Goal: Task Accomplishment & Management: Manage account settings

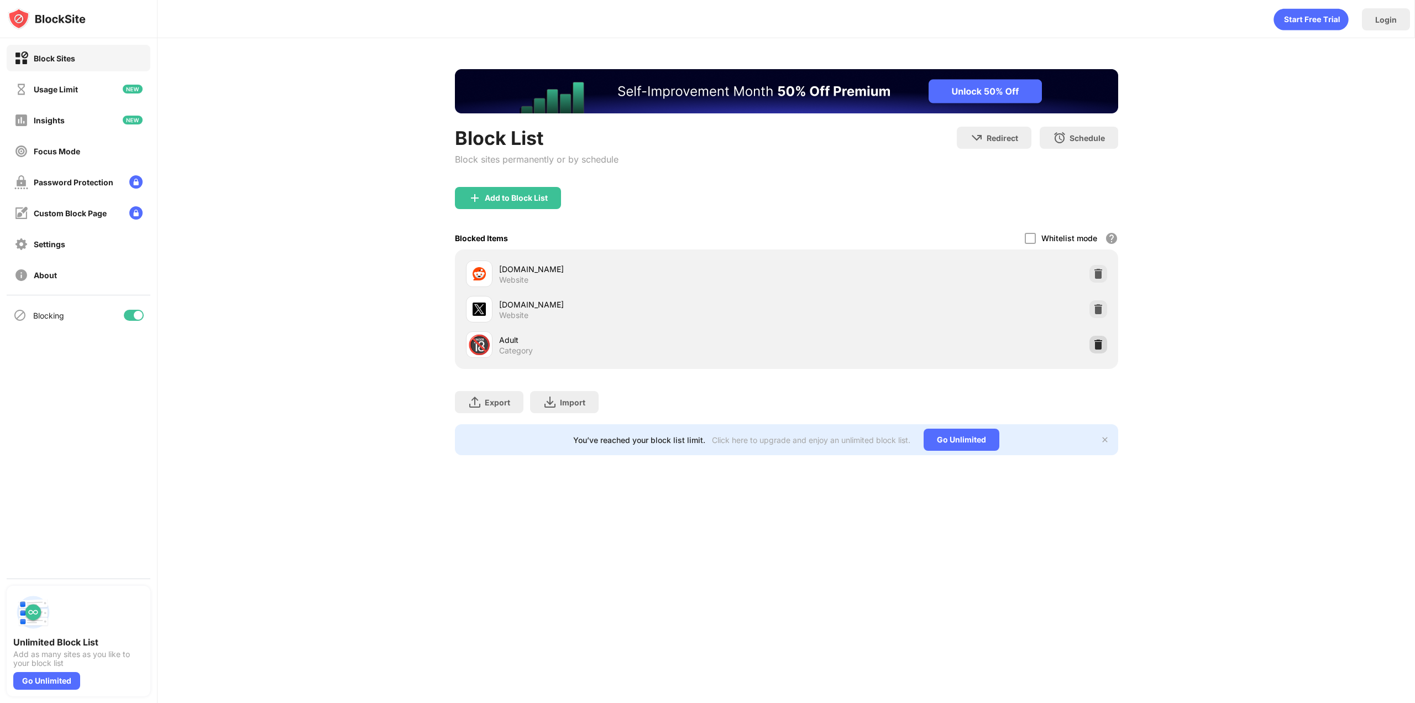
click at [1106, 344] on div at bounding box center [1099, 345] width 18 height 18
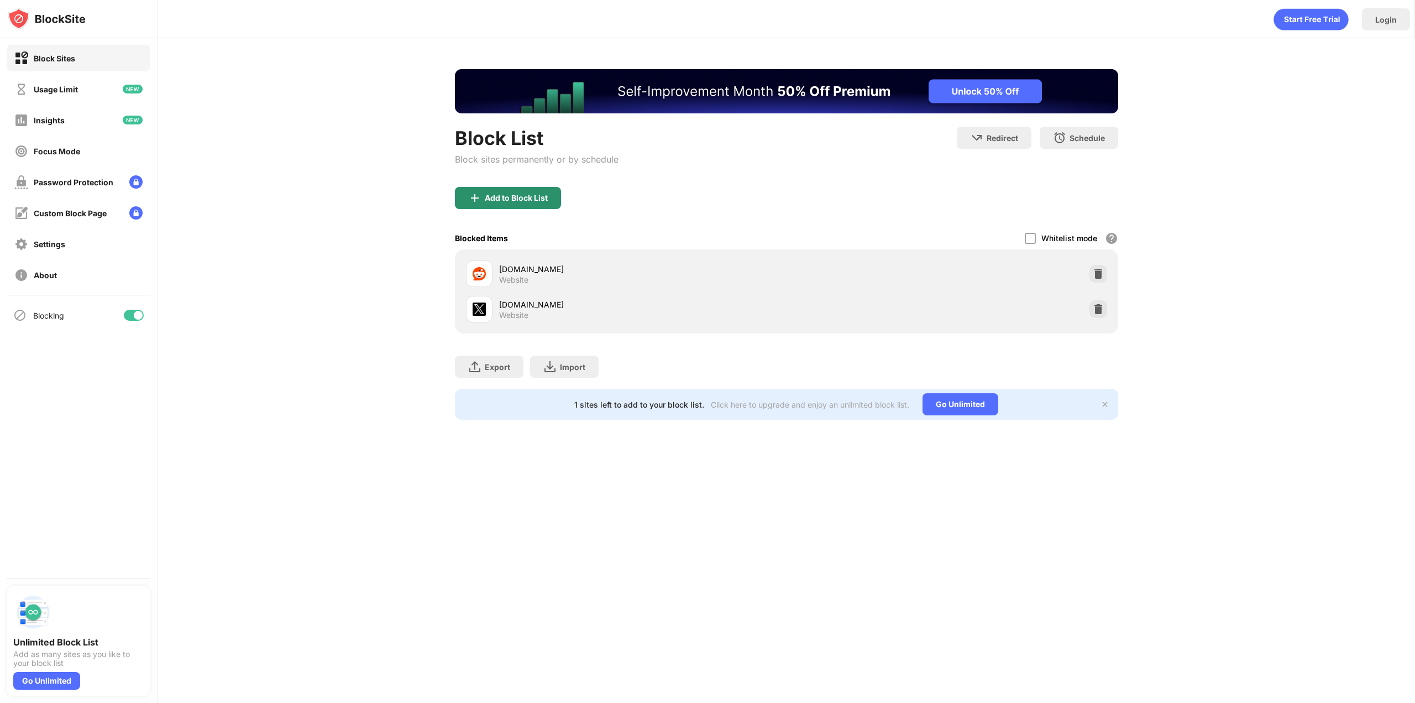
click at [503, 197] on div "Add to Block List" at bounding box center [516, 198] width 63 height 9
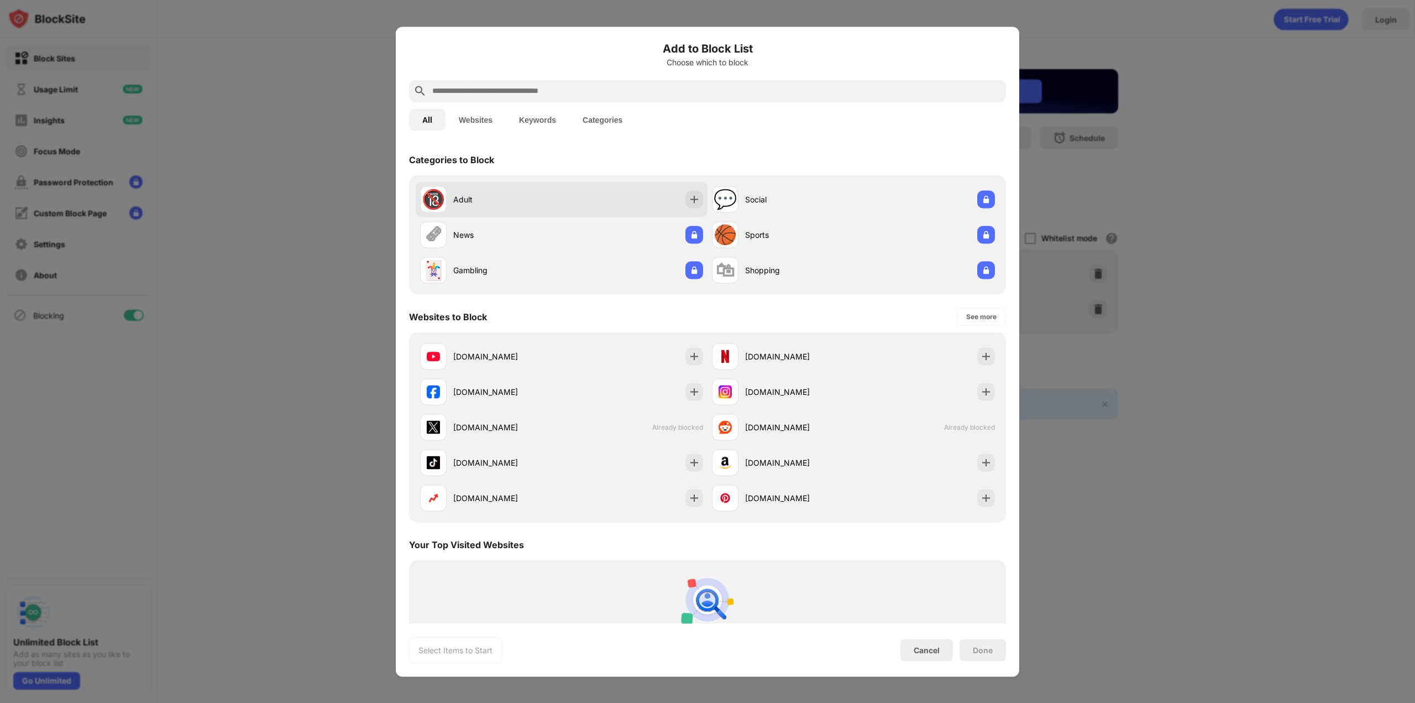
drag, startPoint x: 523, startPoint y: 203, endPoint x: 545, endPoint y: 208, distance: 22.7
click at [524, 203] on div "Adult" at bounding box center [507, 200] width 108 height 12
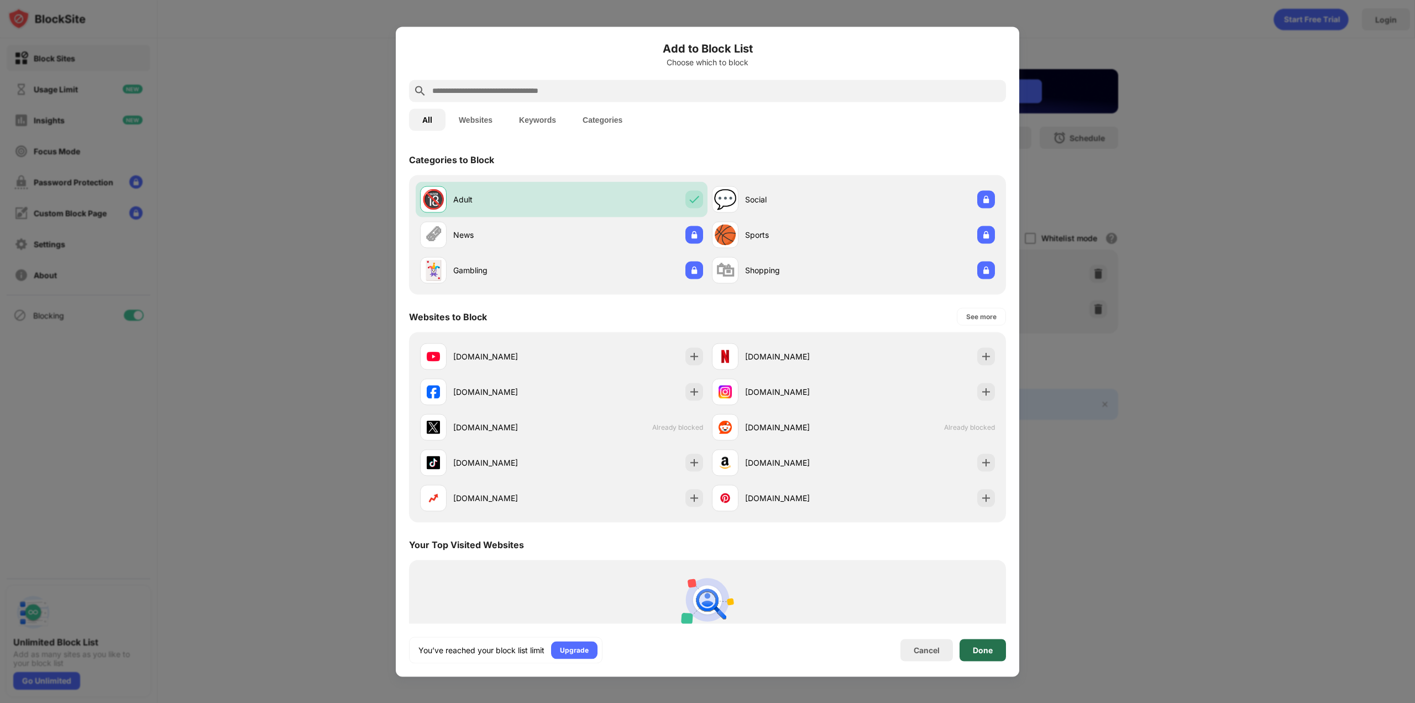
drag, startPoint x: 995, startPoint y: 651, endPoint x: 943, endPoint y: 336, distance: 319.0
click at [996, 649] on div "Done" at bounding box center [983, 650] width 46 height 22
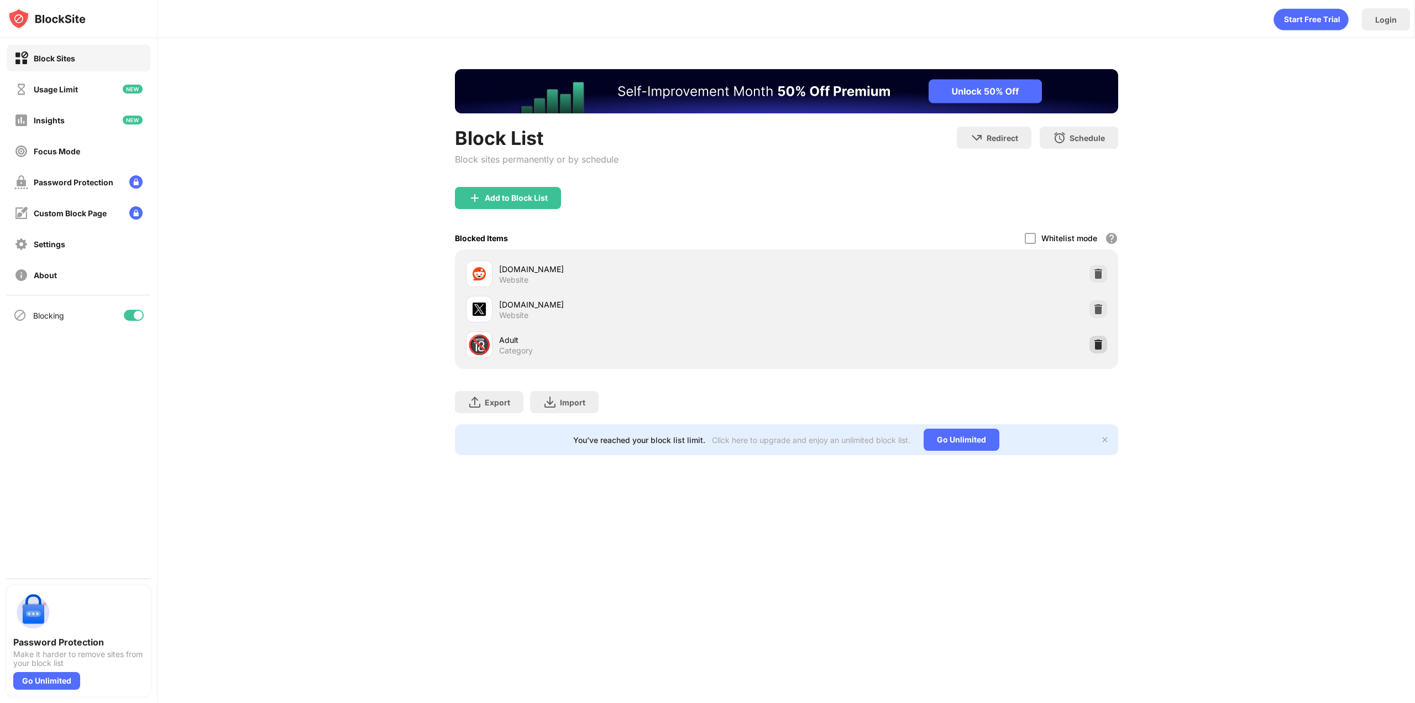
click at [1103, 344] on img at bounding box center [1098, 344] width 11 height 11
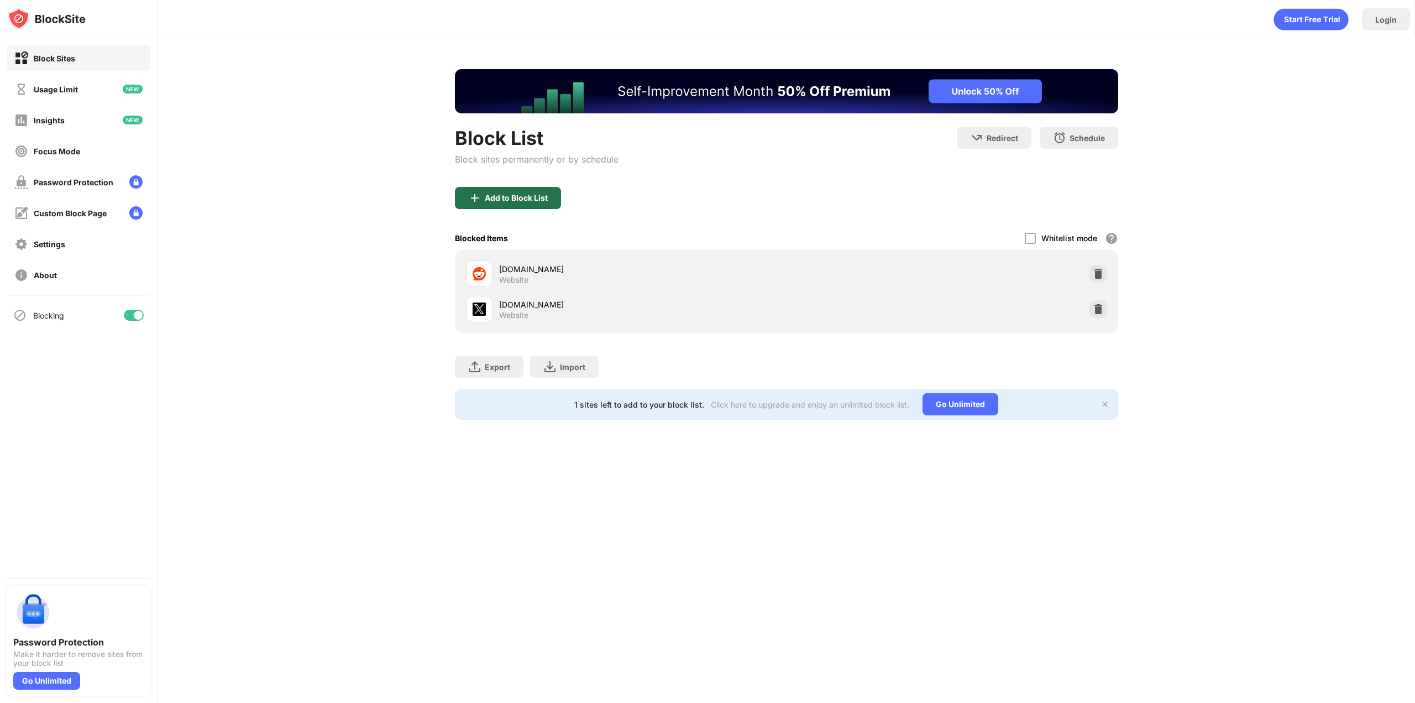
click at [480, 203] on img at bounding box center [474, 197] width 13 height 13
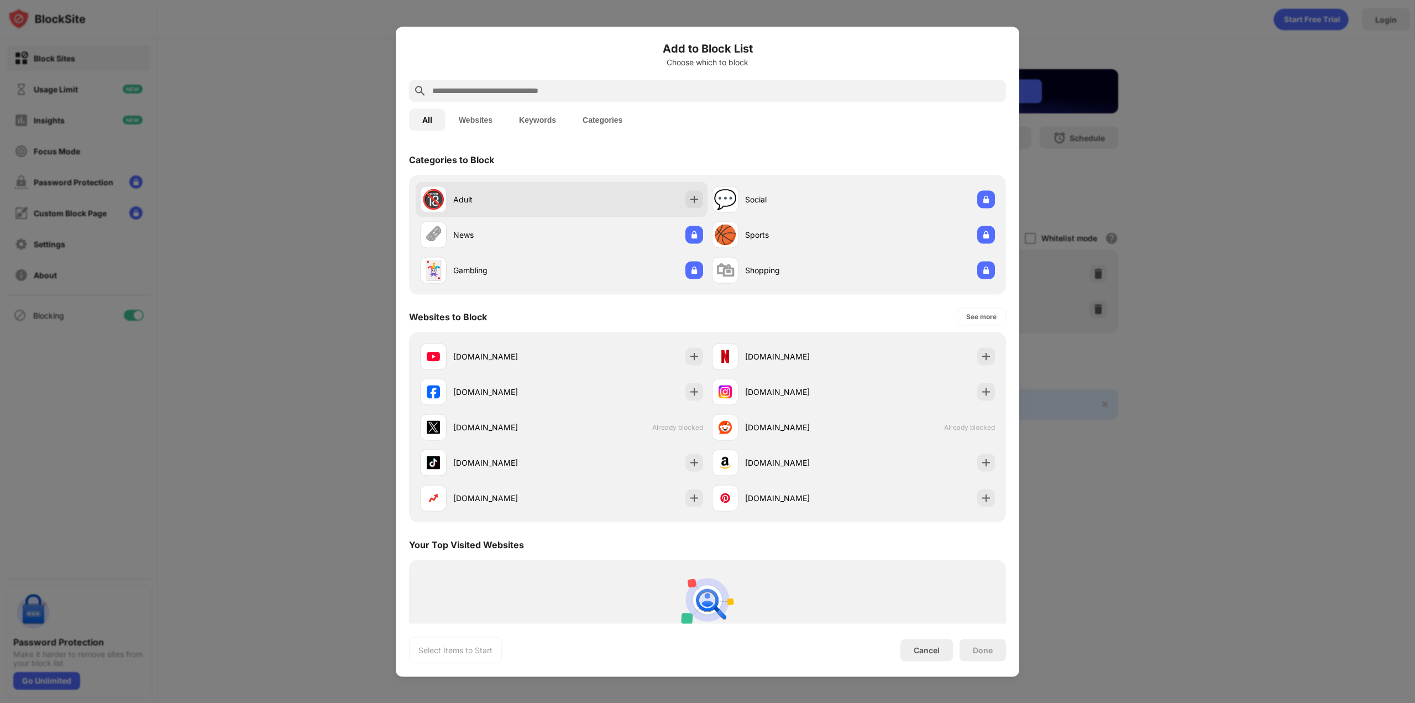
click at [530, 196] on div "Adult" at bounding box center [507, 200] width 108 height 12
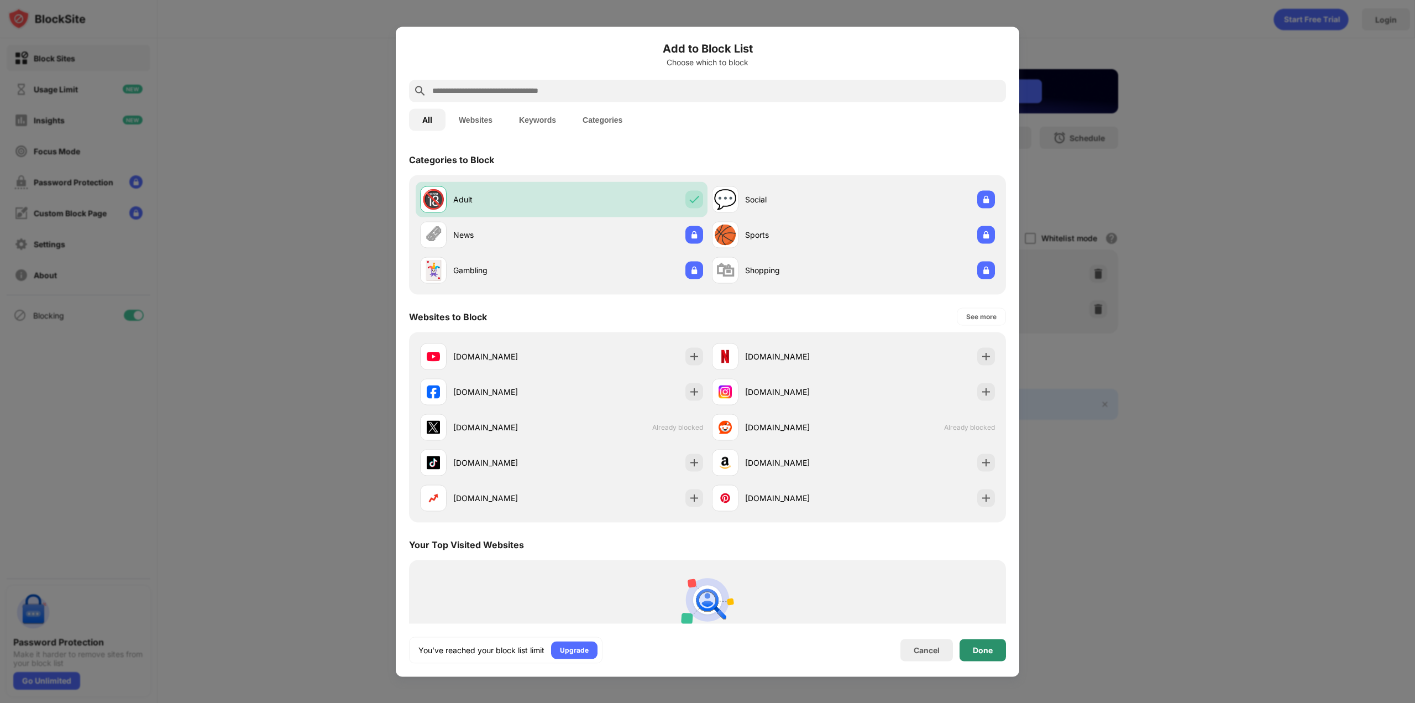
click at [991, 651] on div "Done" at bounding box center [983, 649] width 20 height 9
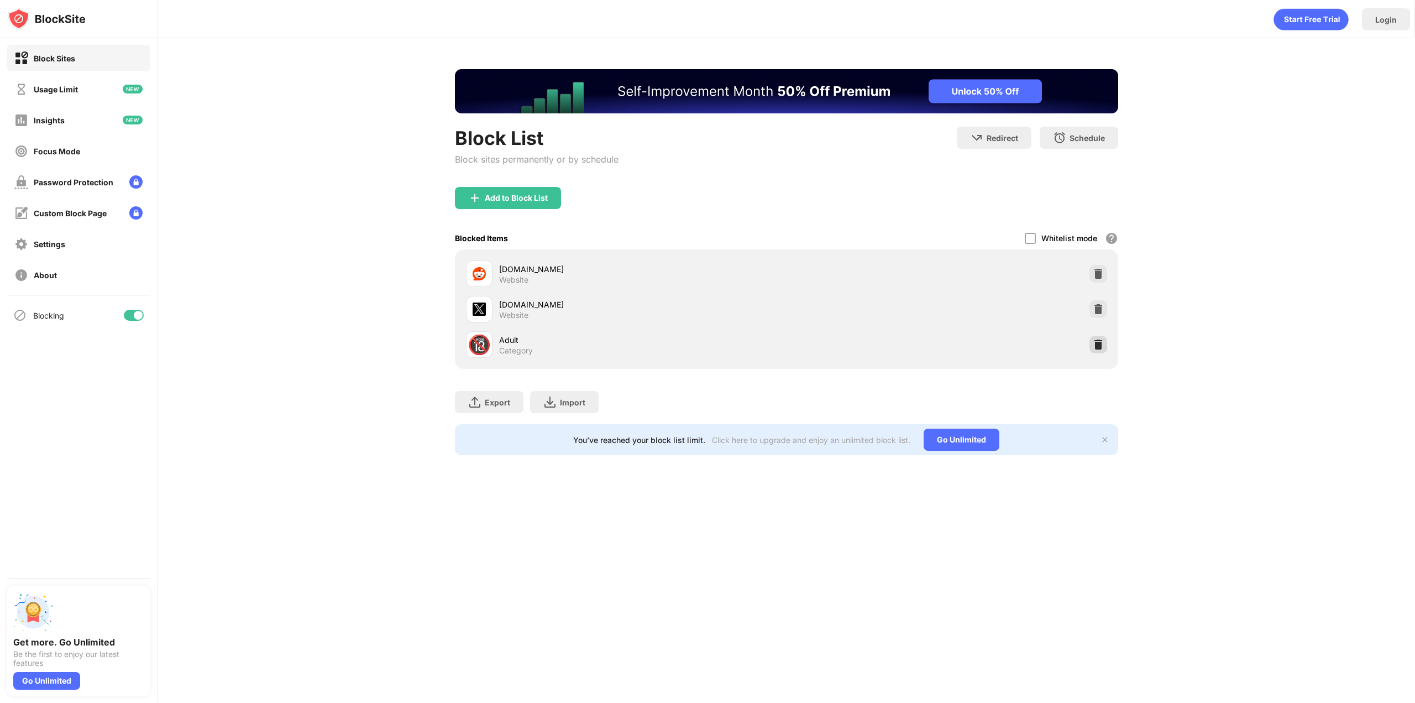
click at [1103, 350] on div at bounding box center [1099, 345] width 18 height 18
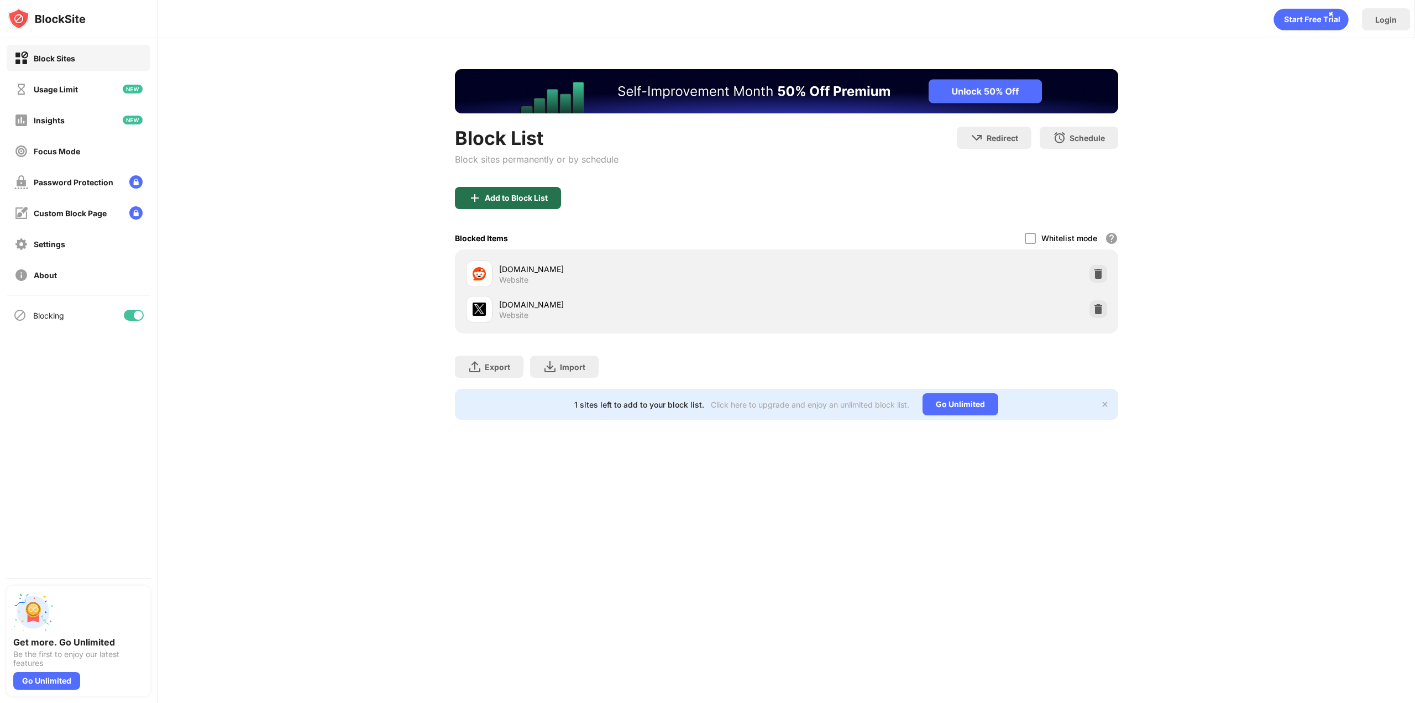
click at [520, 190] on div "Add to Block List" at bounding box center [508, 198] width 106 height 22
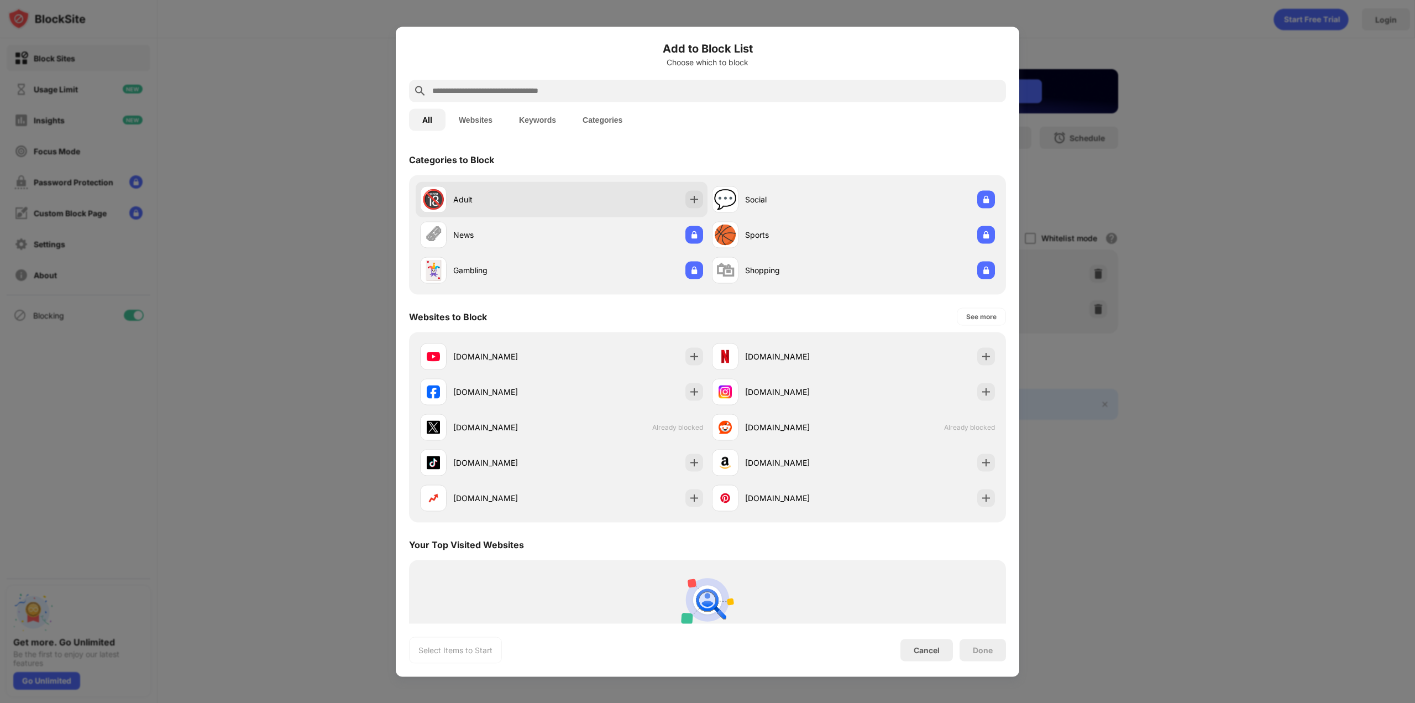
click at [669, 198] on div "🔞 Adult" at bounding box center [562, 198] width 292 height 35
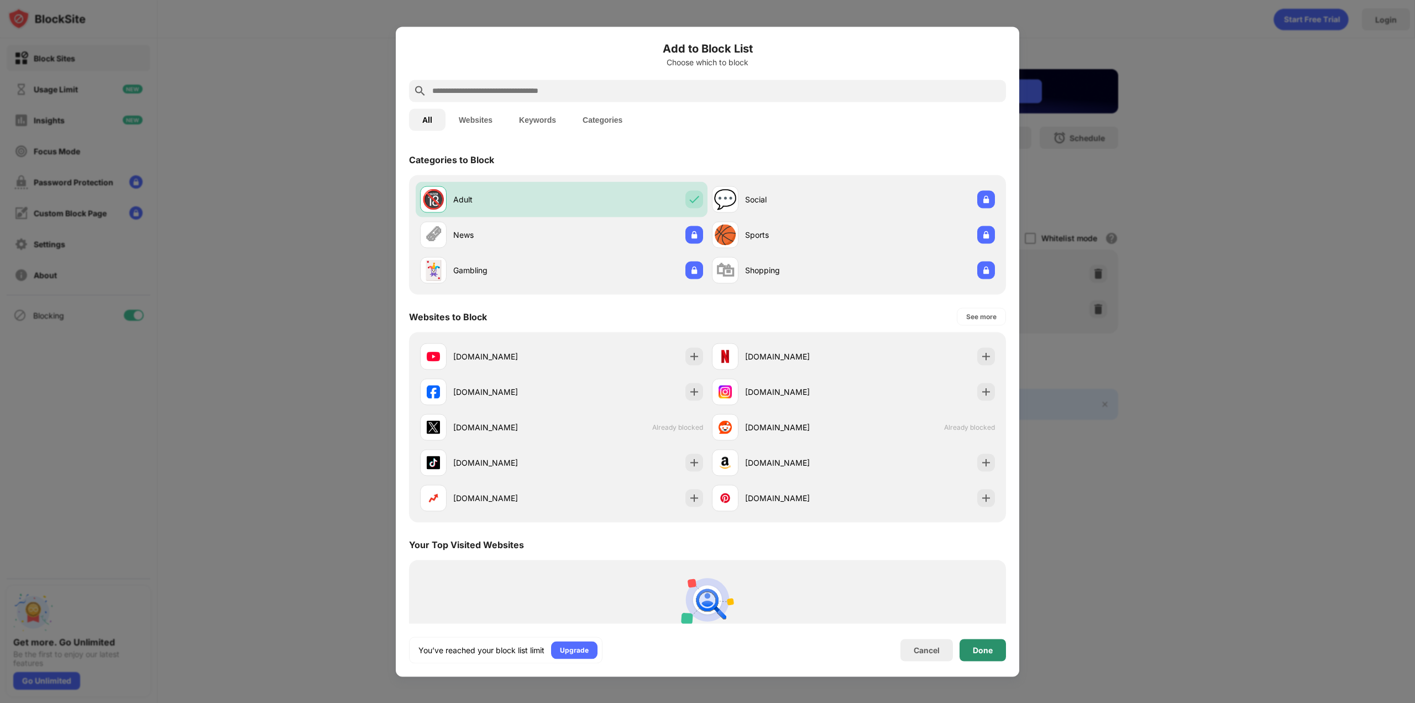
click at [983, 641] on div "Done" at bounding box center [983, 650] width 46 height 22
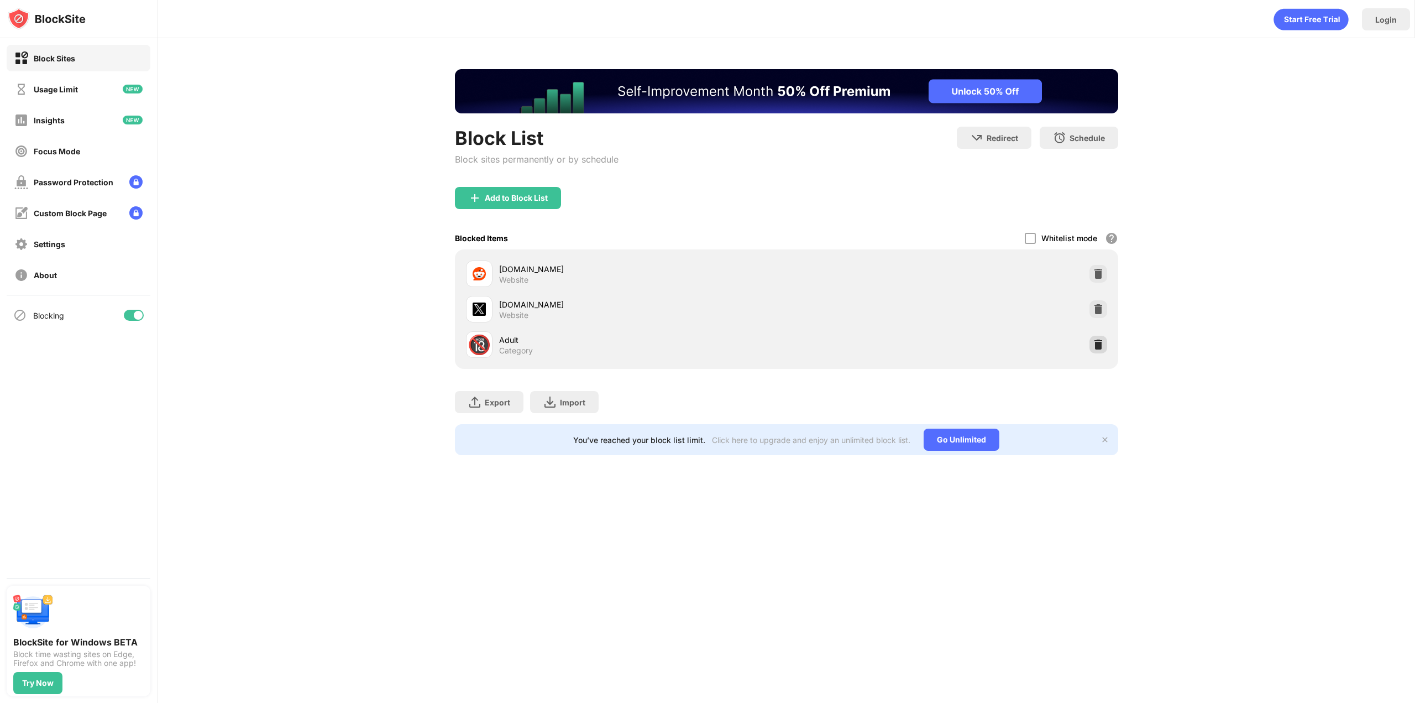
click at [1096, 351] on div at bounding box center [1099, 345] width 18 height 18
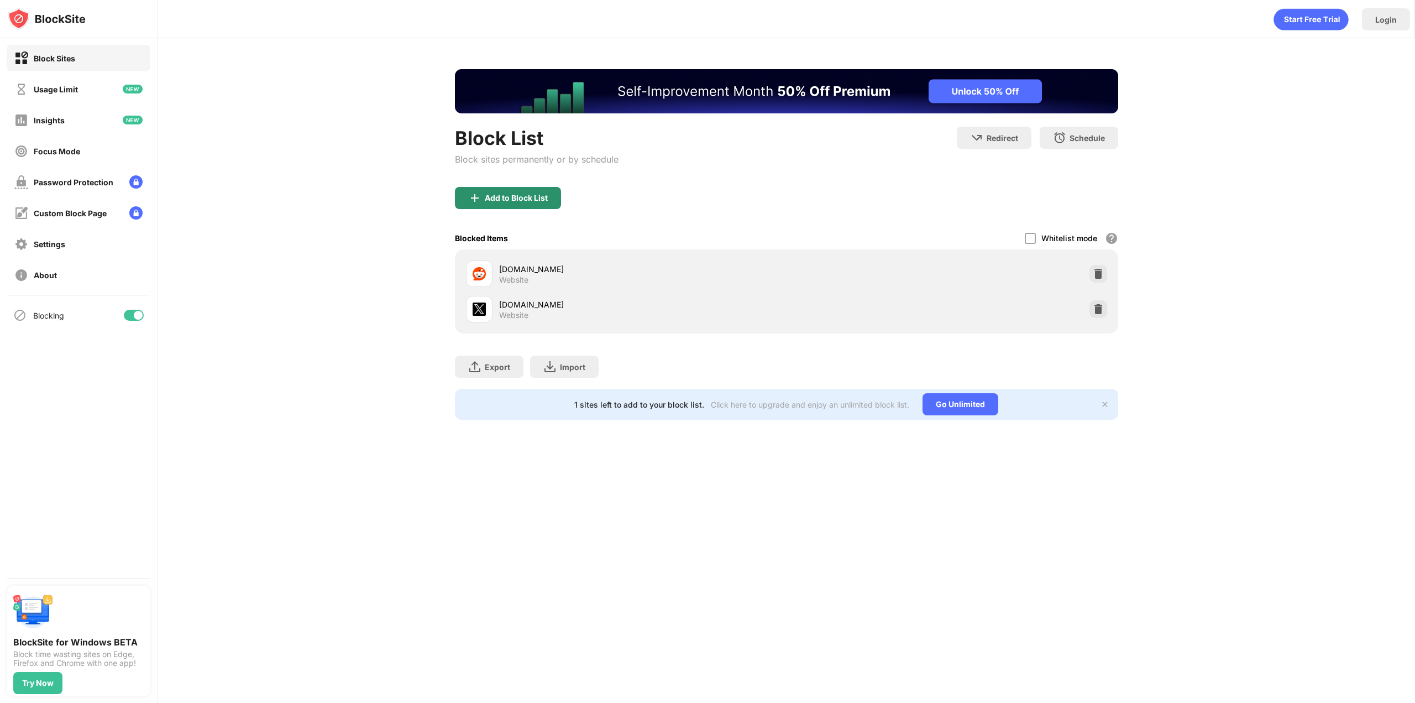
click at [486, 206] on div "Add to Block List" at bounding box center [508, 198] width 106 height 22
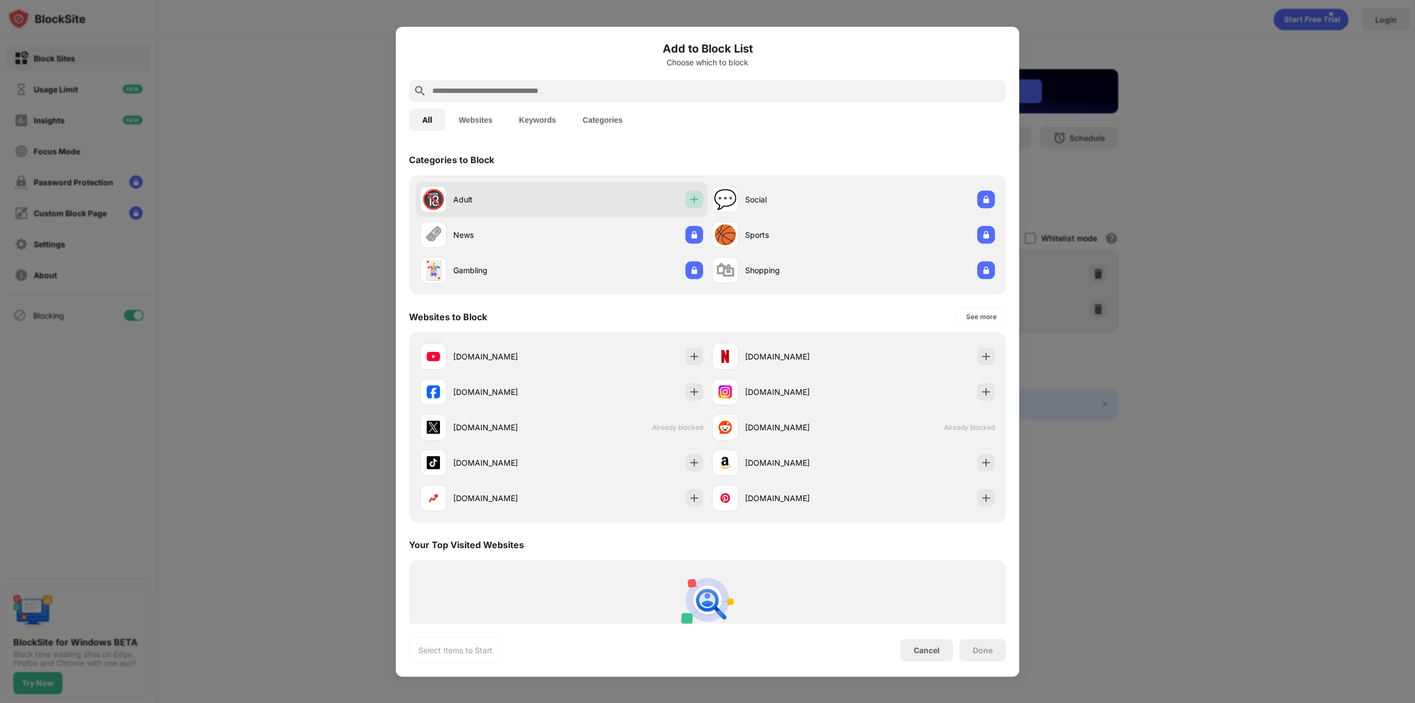
click at [689, 195] on img at bounding box center [694, 199] width 11 height 11
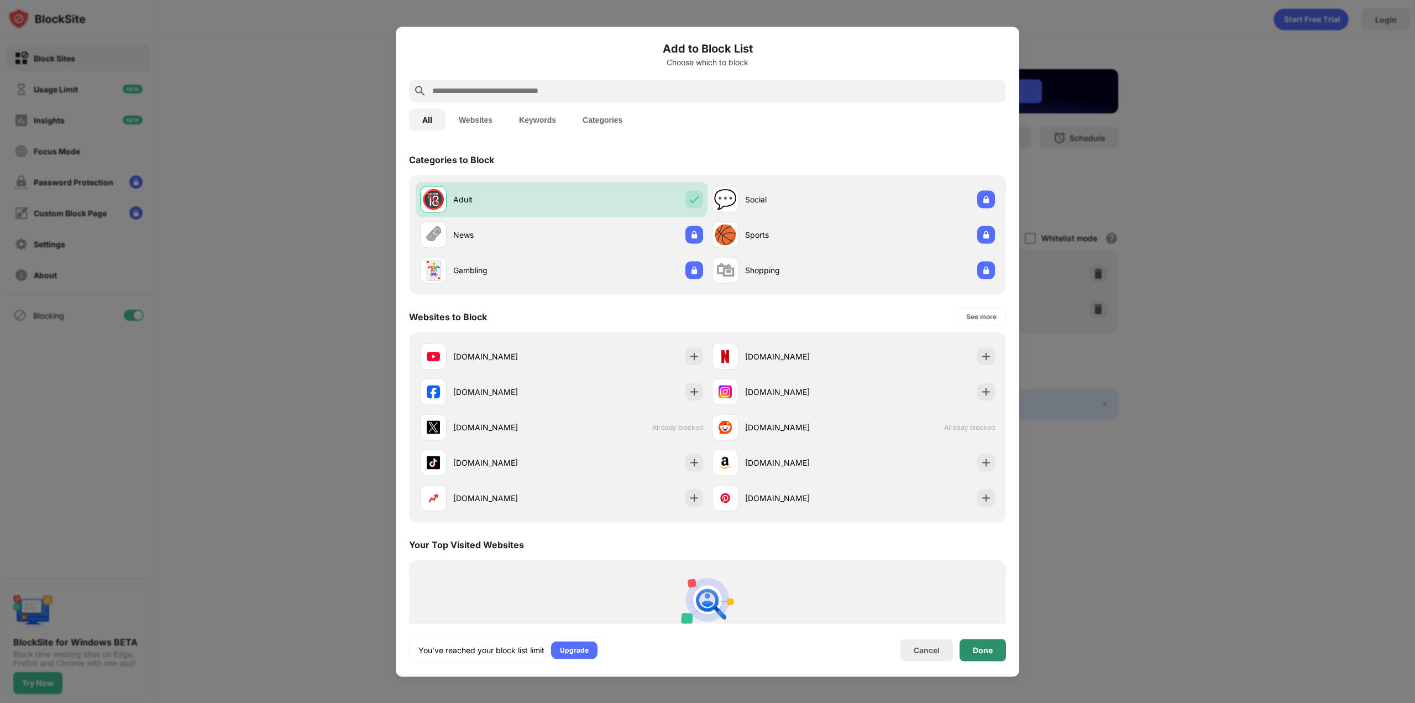
click at [1000, 655] on div "Done" at bounding box center [983, 650] width 46 height 22
